Goal: Task Accomplishment & Management: Use online tool/utility

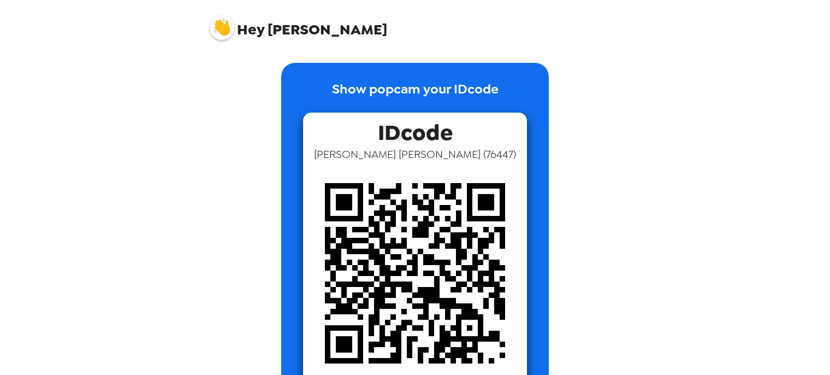
scroll to position [27, 0]
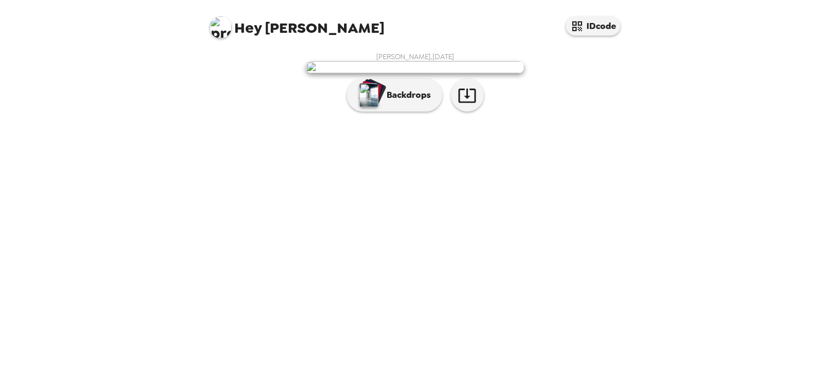
scroll to position [20, 0]
click at [385, 102] on p "Backdrops" at bounding box center [406, 94] width 50 height 13
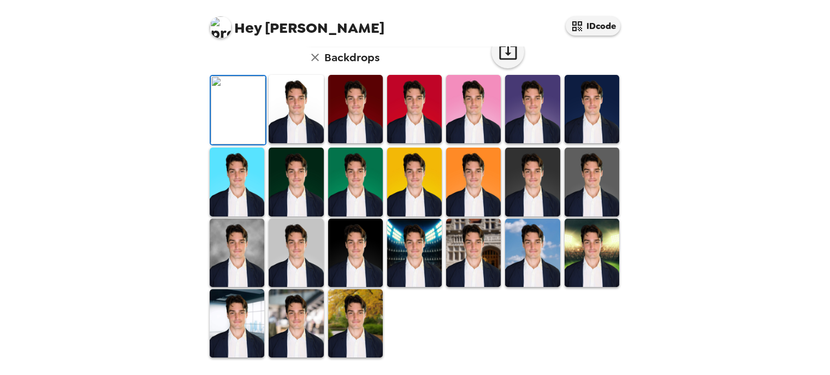
scroll to position [287, 0]
click at [344, 319] on img at bounding box center [355, 323] width 55 height 68
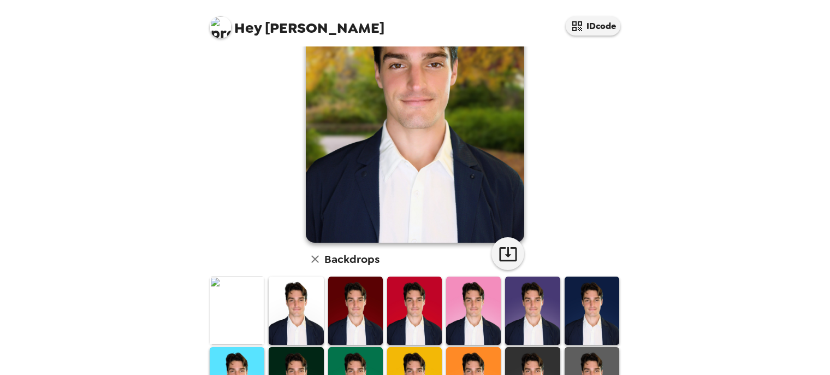
scroll to position [155, 0]
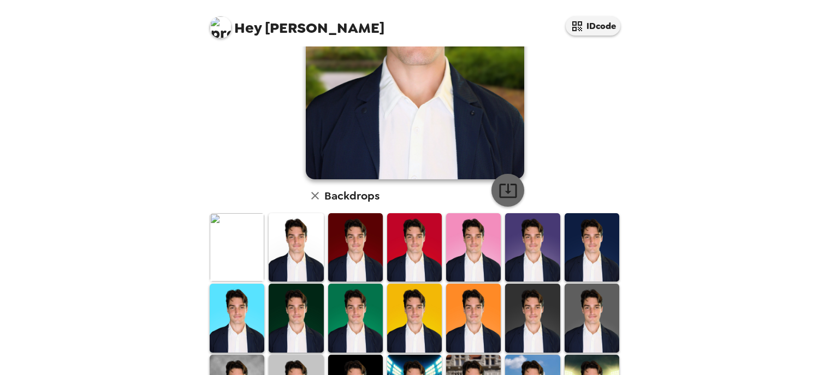
click at [502, 194] on icon "button" at bounding box center [508, 190] width 19 height 19
click at [294, 248] on img at bounding box center [296, 247] width 55 height 68
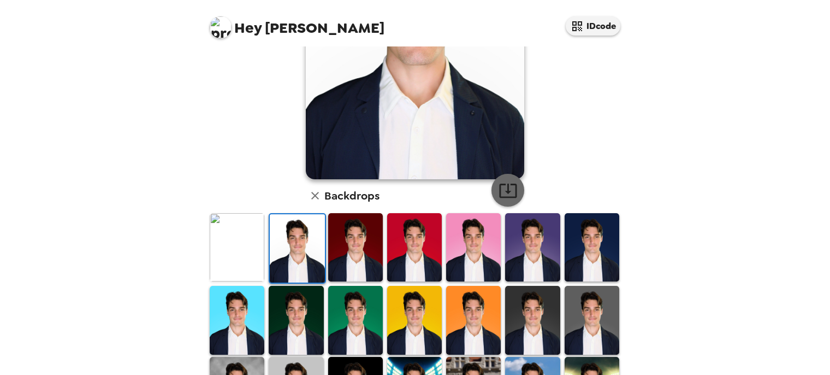
click at [506, 193] on icon "button" at bounding box center [508, 190] width 19 height 19
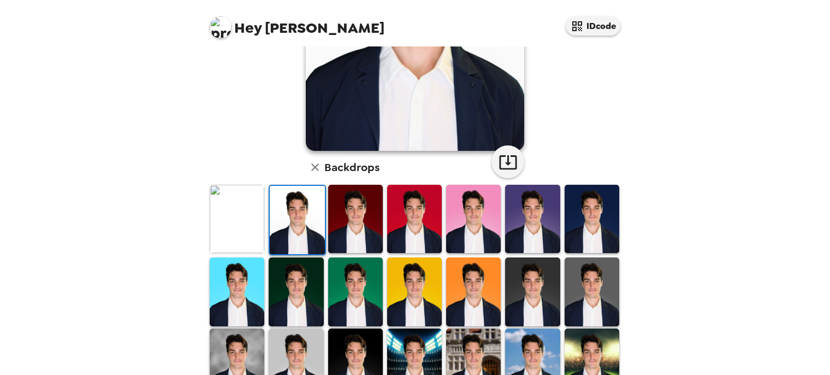
scroll to position [186, 0]
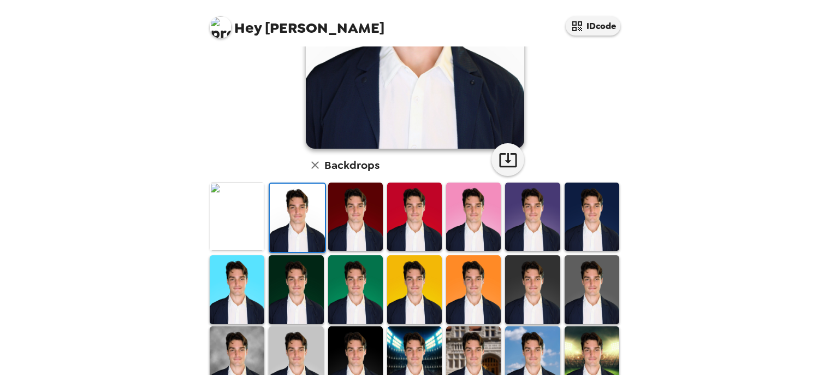
click at [224, 203] on img at bounding box center [237, 216] width 55 height 68
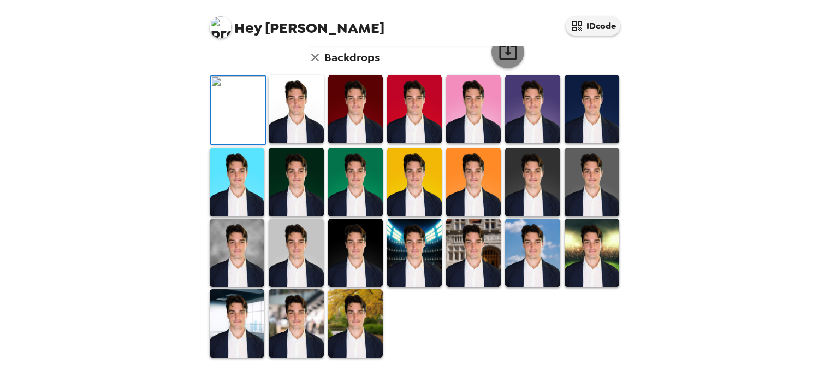
click at [505, 62] on icon "button" at bounding box center [508, 52] width 19 height 19
click at [241, 263] on img at bounding box center [237, 252] width 55 height 68
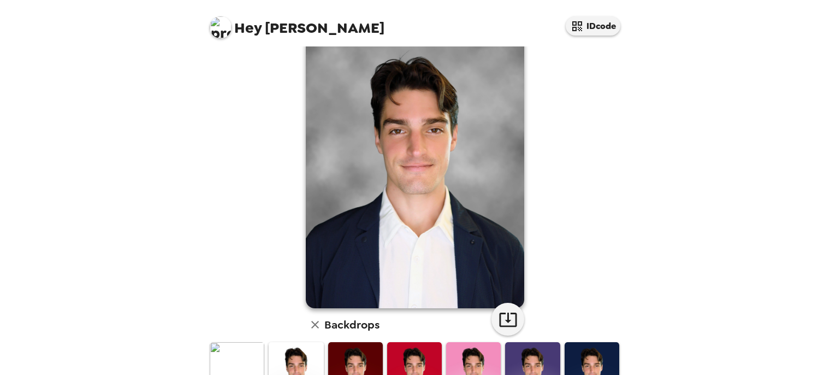
scroll to position [0, 0]
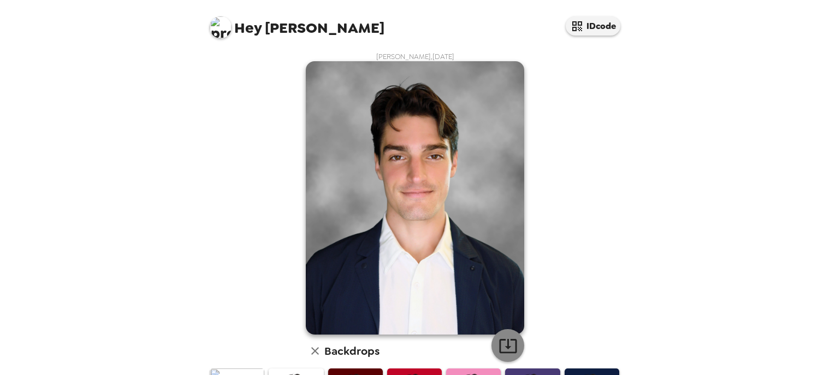
click at [503, 345] on icon "button" at bounding box center [507, 346] width 17 height 14
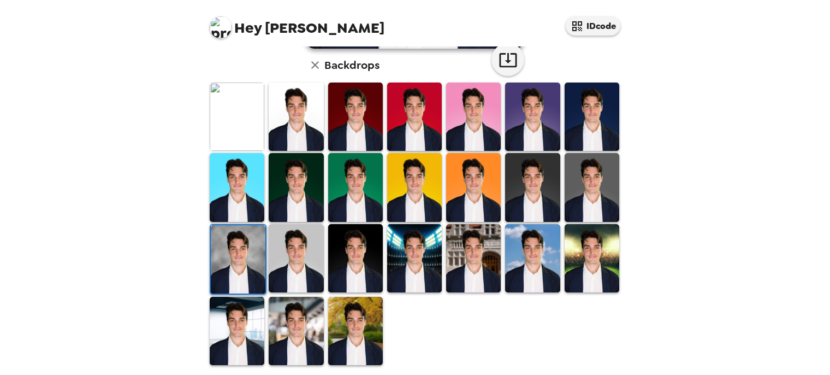
scroll to position [287, 0]
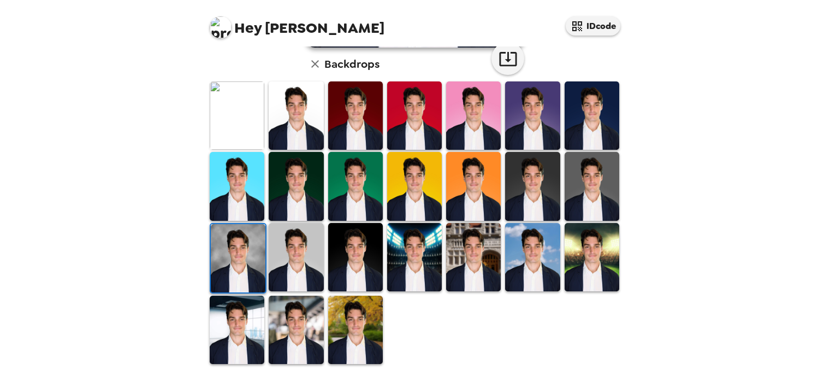
click at [457, 270] on img at bounding box center [473, 257] width 55 height 68
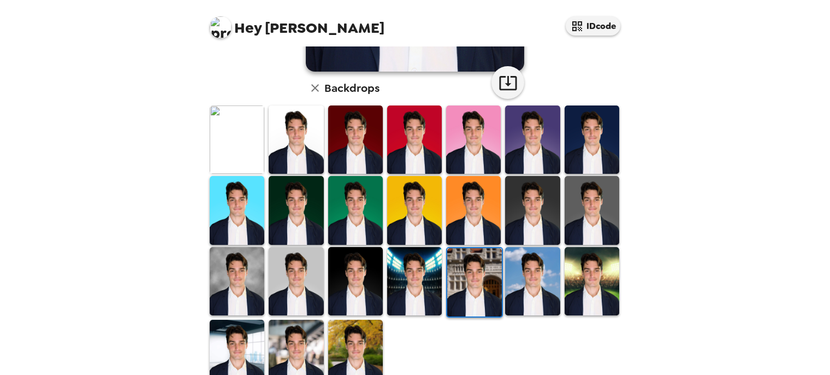
scroll to position [264, 0]
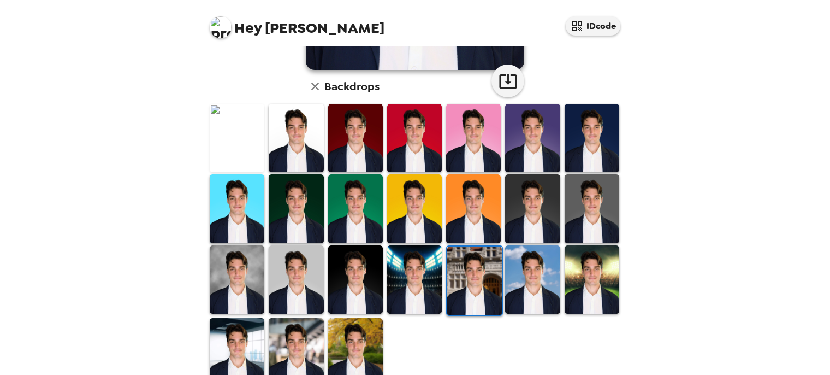
click at [537, 297] on img at bounding box center [532, 279] width 55 height 68
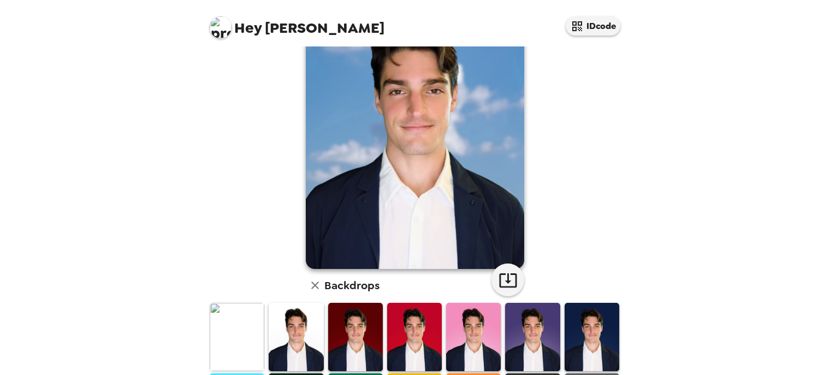
scroll to position [0, 0]
